Goal: Task Accomplishment & Management: Use online tool/utility

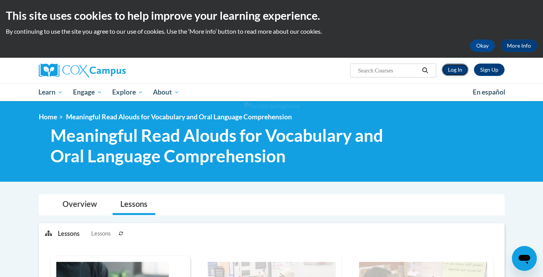
click at [455, 71] on link "Log In" at bounding box center [454, 70] width 27 height 12
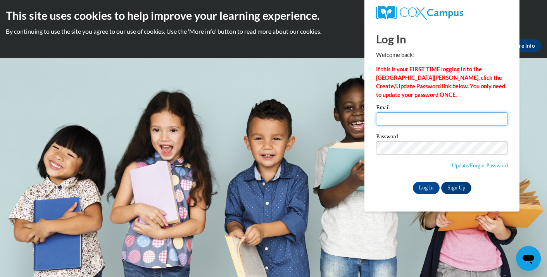
click at [399, 118] on input "Email" at bounding box center [442, 118] width 132 height 13
type input "allifish4@icloud.com"
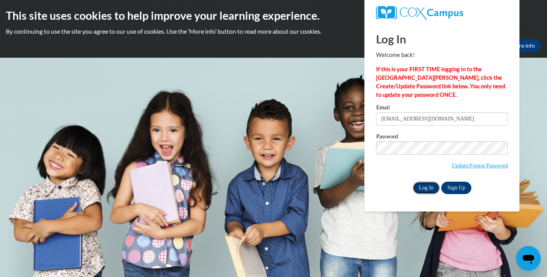
click at [427, 188] on input "Log In" at bounding box center [426, 188] width 27 height 12
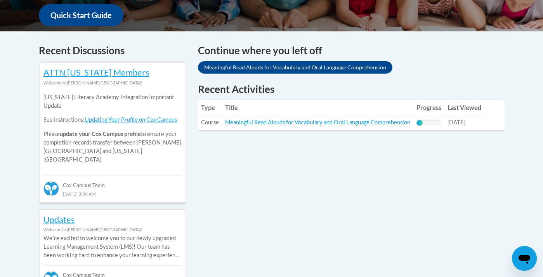
scroll to position [291, 0]
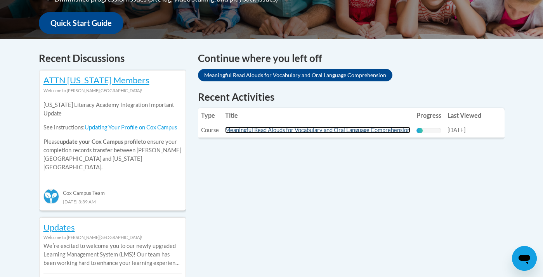
click at [359, 131] on link "Meaningful Read Alouds for Vocabulary and Oral Language Comprehension" at bounding box center [317, 130] width 185 height 7
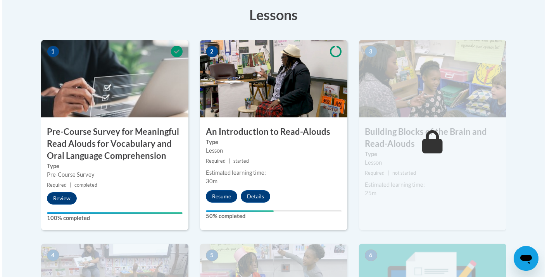
scroll to position [240, 0]
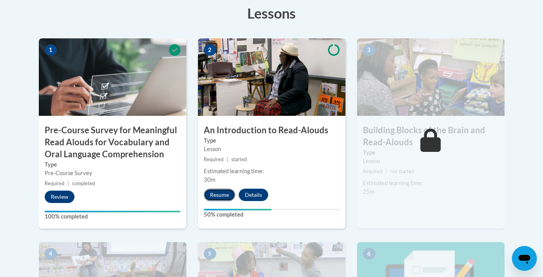
click at [224, 192] on button "Resume" at bounding box center [219, 195] width 31 height 12
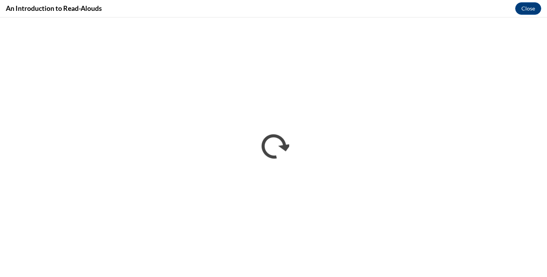
scroll to position [0, 0]
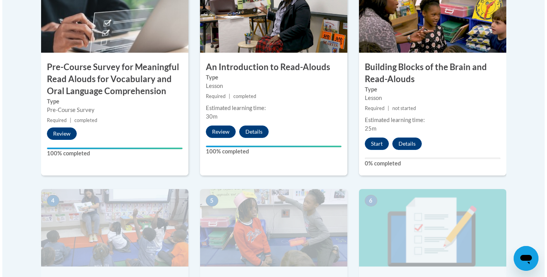
scroll to position [273, 0]
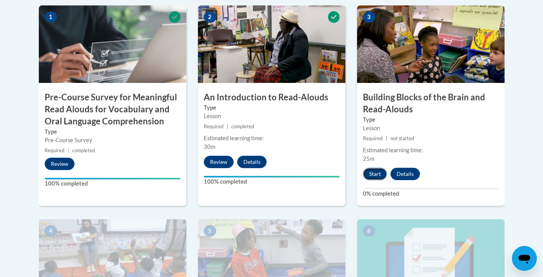
click at [377, 172] on button "Start" at bounding box center [375, 174] width 24 height 12
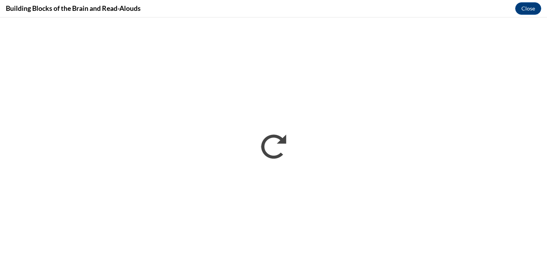
scroll to position [0, 0]
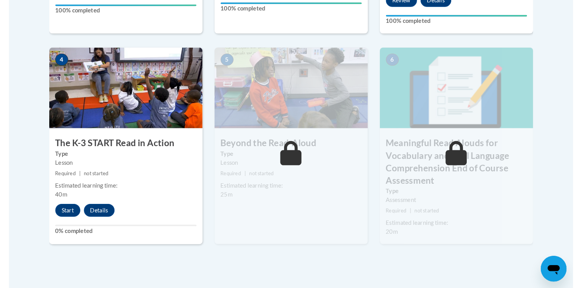
scroll to position [446, 0]
